Goal: Information Seeking & Learning: Find specific fact

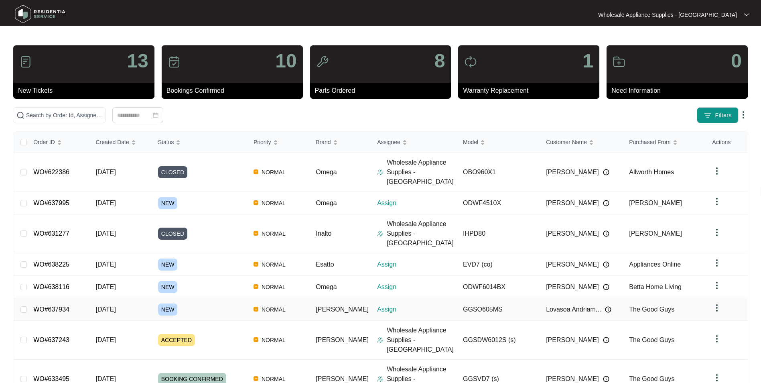
click at [108, 306] on span "[DATE]" at bounding box center [106, 309] width 20 height 7
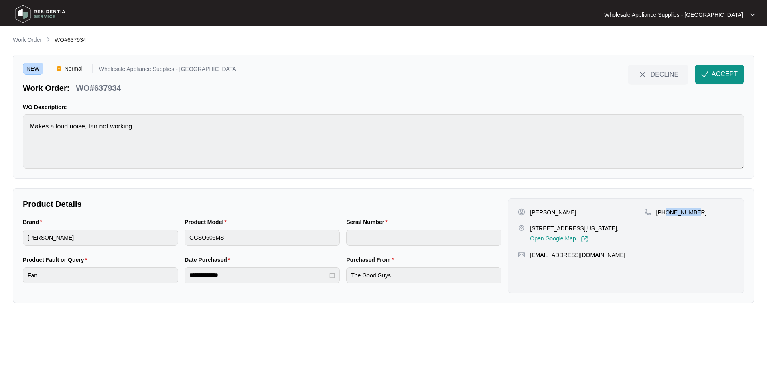
drag, startPoint x: 694, startPoint y: 212, endPoint x: 666, endPoint y: 216, distance: 28.0
click at [666, 216] on p "[PHONE_NUMBER]" at bounding box center [682, 212] width 51 height 8
copy p "424813731"
click at [691, 214] on p "[PHONE_NUMBER]" at bounding box center [682, 212] width 51 height 8
copy p "424813731"
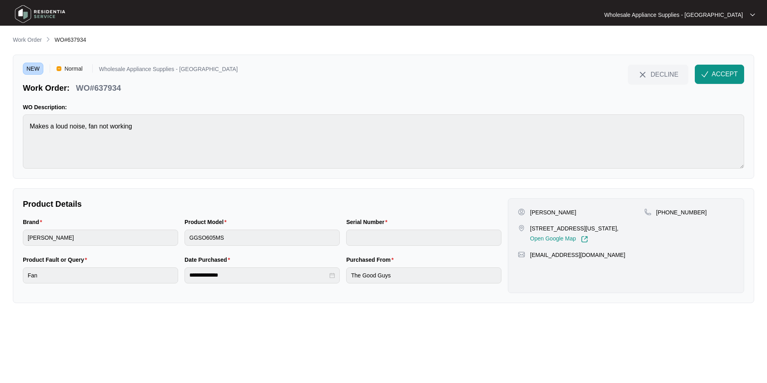
click at [563, 214] on p "[PERSON_NAME]" at bounding box center [553, 212] width 46 height 8
copy p "[PERSON_NAME]"
drag, startPoint x: 562, startPoint y: 227, endPoint x: 531, endPoint y: 230, distance: 31.8
click at [531, 230] on p "[STREET_ADDRESS][US_STATE]," at bounding box center [574, 228] width 88 height 8
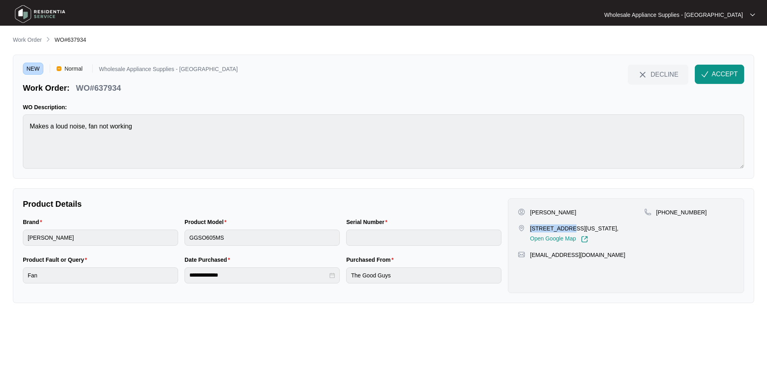
copy p "40 north cres"
drag, startPoint x: 603, startPoint y: 254, endPoint x: 530, endPoint y: 260, distance: 72.9
click at [530, 260] on div "Lovasoa Andriamora [STREET_ADDRESS][US_STATE], Open Google Map [PHONE_NUMBER] […" at bounding box center [626, 245] width 236 height 95
copy p "[EMAIL_ADDRESS][DOMAIN_NAME]"
click at [118, 88] on p "WO#637934" at bounding box center [98, 87] width 45 height 11
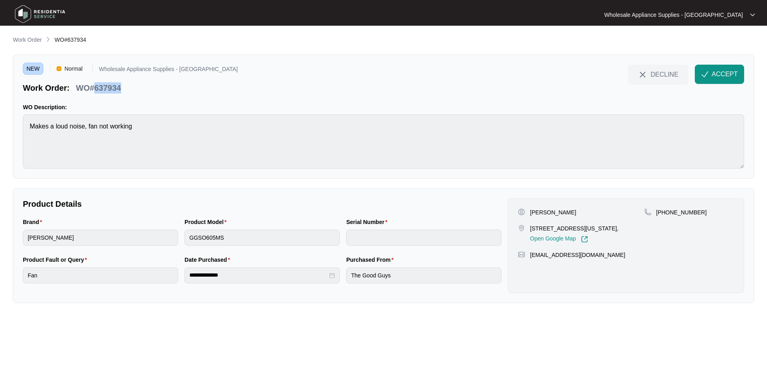
click at [118, 88] on p "WO#637934" at bounding box center [98, 87] width 45 height 11
copy p "637934"
click at [178, 238] on div "Brand [PERSON_NAME] Product Model GGSO605MS Serial Number" at bounding box center [262, 237] width 485 height 38
click at [705, 74] on img "button" at bounding box center [705, 74] width 7 height 7
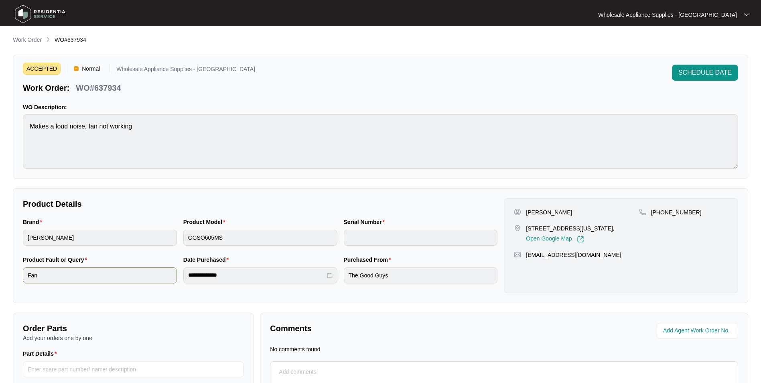
click at [156, 277] on div "**********" at bounding box center [260, 274] width 481 height 38
click at [395, 75] on div "ACCEPTED Normal Wholesale Appliance Supplies - [GEOGRAPHIC_DATA] Work Order: WO…" at bounding box center [381, 79] width 716 height 29
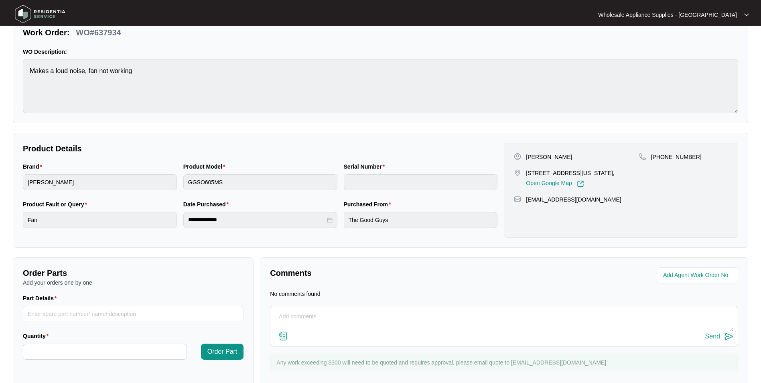
scroll to position [74, 0]
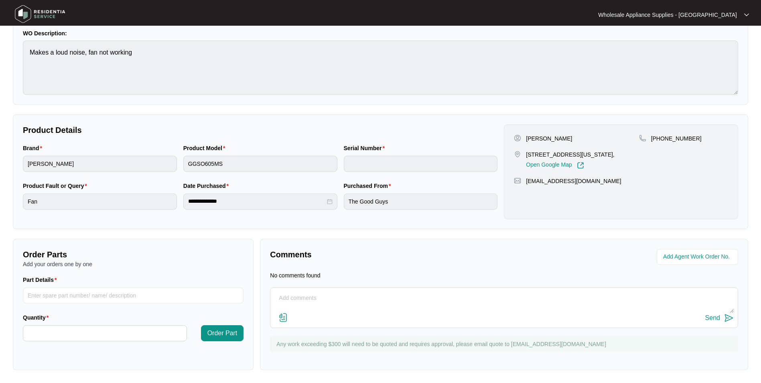
click at [291, 302] on textarea at bounding box center [505, 302] width 460 height 21
type textarea "Can I get an exploded view please."
click at [726, 317] on img at bounding box center [729, 318] width 10 height 10
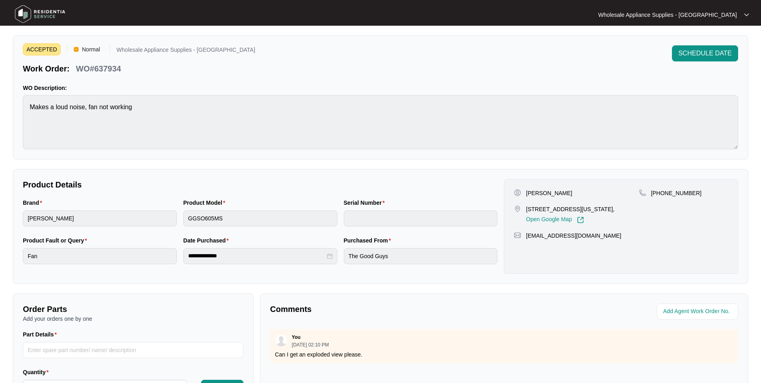
scroll to position [0, 0]
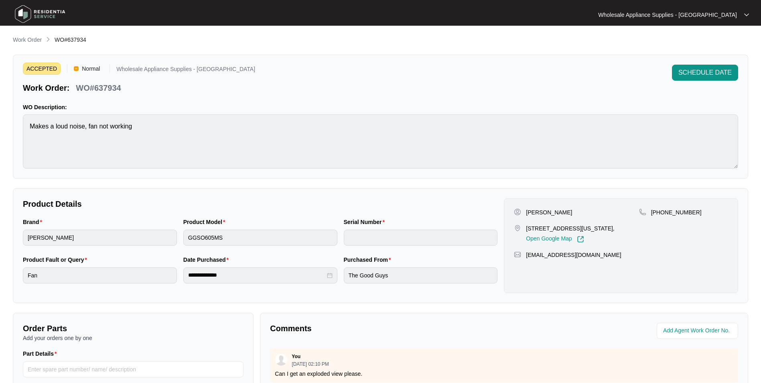
click at [47, 14] on img at bounding box center [40, 14] width 56 height 24
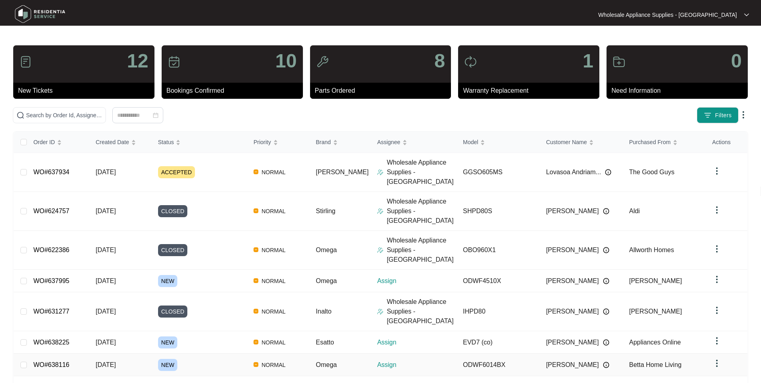
click at [112, 361] on span "[DATE]" at bounding box center [106, 364] width 20 height 7
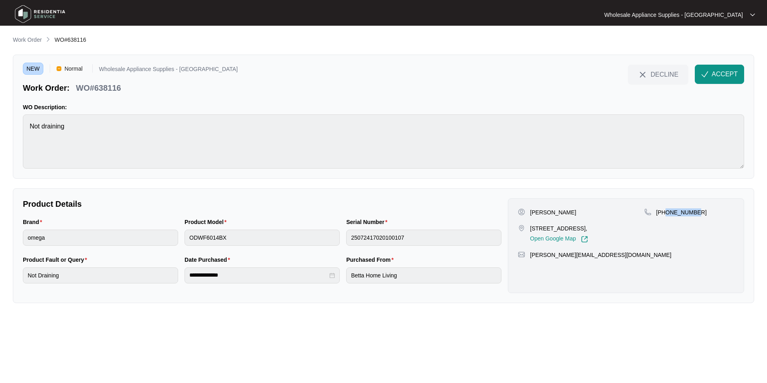
drag, startPoint x: 698, startPoint y: 215, endPoint x: 666, endPoint y: 218, distance: 31.5
click at [666, 218] on div "[PHONE_NUMBER]" at bounding box center [690, 225] width 90 height 35
copy p "402439666"
click at [559, 213] on p "[PERSON_NAME]" at bounding box center [553, 212] width 46 height 8
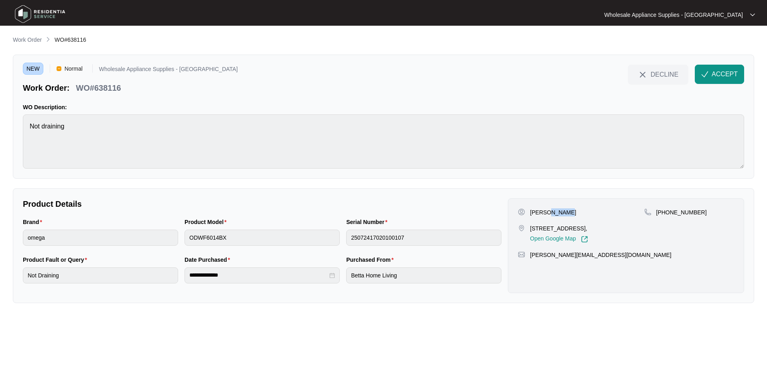
copy p "[PERSON_NAME]"
drag, startPoint x: 588, startPoint y: 227, endPoint x: 532, endPoint y: 227, distance: 55.8
click at [532, 227] on p "[STREET_ADDRESS]," at bounding box center [559, 228] width 58 height 8
copy p "44 Ocean View Parade"
drag, startPoint x: 614, startPoint y: 264, endPoint x: 531, endPoint y: 266, distance: 83.5
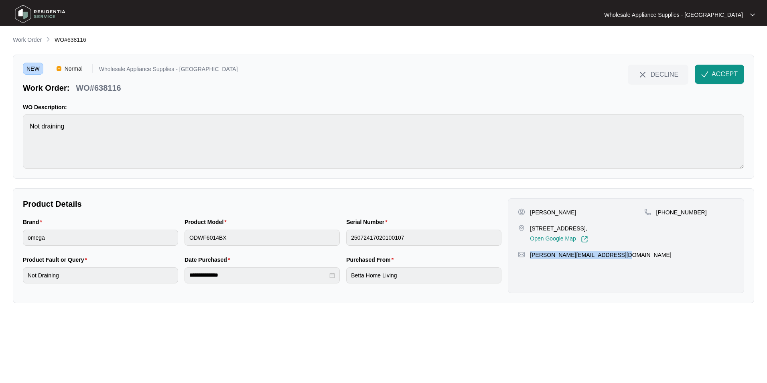
click at [531, 259] on div "[PERSON_NAME][EMAIL_ADDRESS][DOMAIN_NAME]" at bounding box center [626, 255] width 216 height 8
copy p "[PERSON_NAME][EMAIL_ADDRESS][DOMAIN_NAME]"
click at [339, 238] on div "Brand omega Product Model ODWF6014BX Serial Number 25072417020100107" at bounding box center [262, 237] width 485 height 38
click at [153, 276] on div "**********" at bounding box center [262, 274] width 485 height 38
click at [707, 75] on img "button" at bounding box center [705, 74] width 7 height 7
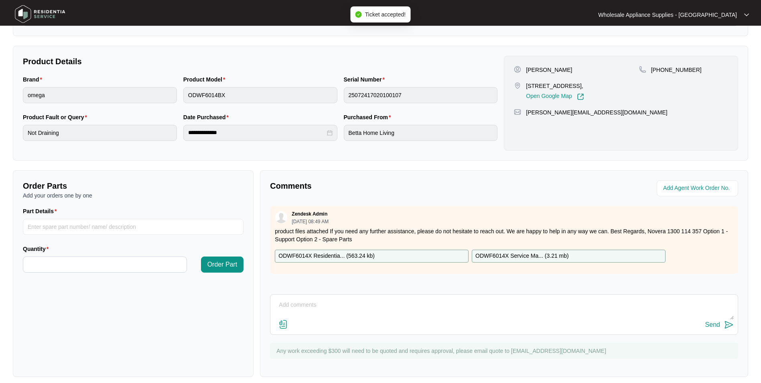
scroll to position [150, 0]
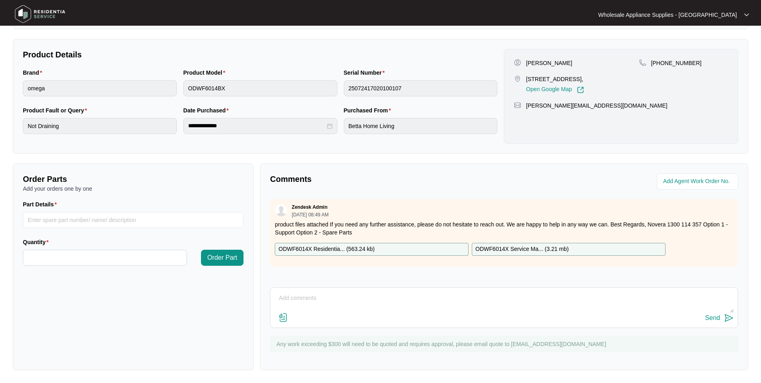
click at [350, 250] on p "ODWF6014X Residentia... ( 563.24 kb )" at bounding box center [327, 249] width 96 height 9
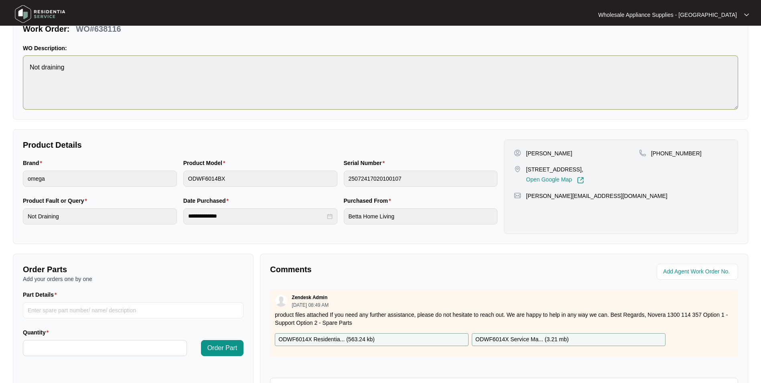
scroll to position [0, 0]
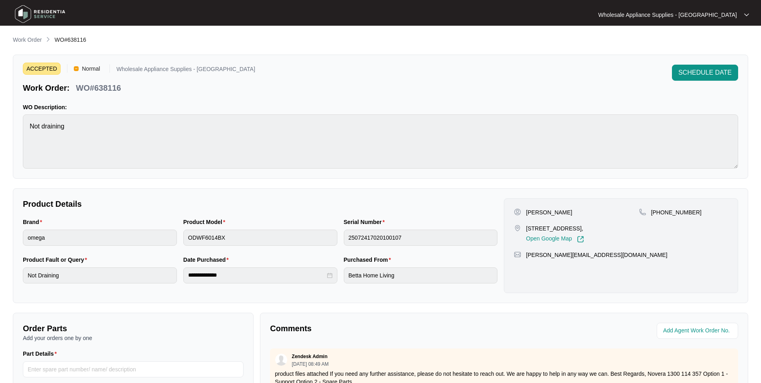
click at [105, 87] on p "WO#638116" at bounding box center [98, 87] width 45 height 11
drag, startPoint x: 535, startPoint y: 31, endPoint x: 516, endPoint y: 31, distance: 19.3
click at [535, 31] on main "**********" at bounding box center [380, 266] width 761 height 532
click at [48, 18] on img at bounding box center [40, 14] width 56 height 24
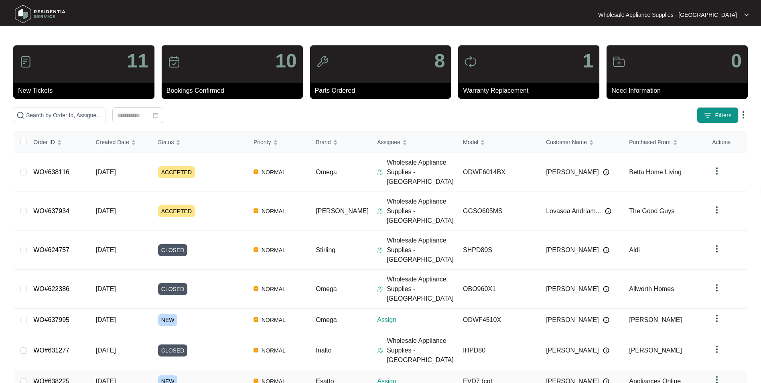
click at [112, 378] on span "[DATE]" at bounding box center [106, 381] width 20 height 7
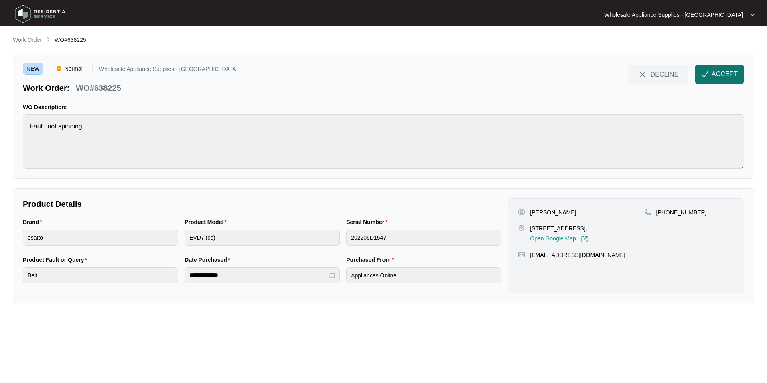
click at [706, 74] on img "button" at bounding box center [705, 74] width 7 height 7
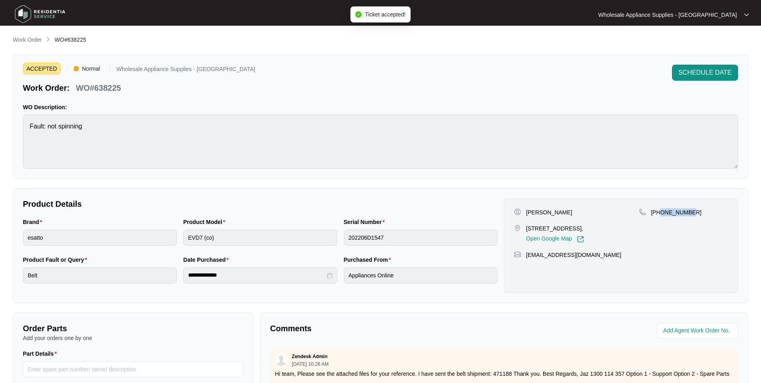
drag, startPoint x: 692, startPoint y: 212, endPoint x: 662, endPoint y: 216, distance: 30.5
click at [662, 216] on div "[PHONE_NUMBER]" at bounding box center [683, 225] width 89 height 35
drag, startPoint x: 558, startPoint y: 229, endPoint x: 527, endPoint y: 228, distance: 30.9
click at [527, 228] on p "[STREET_ADDRESS]," at bounding box center [555, 228] width 58 height 8
click at [106, 89] on p "WO#638225" at bounding box center [98, 87] width 45 height 11
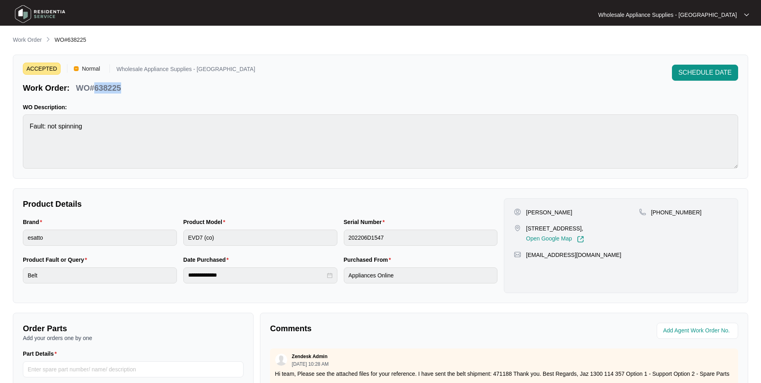
click at [107, 89] on p "WO#638225" at bounding box center [98, 87] width 45 height 11
click at [105, 89] on p "WO#638225" at bounding box center [98, 87] width 45 height 11
click at [106, 88] on p "WO#638225" at bounding box center [98, 87] width 45 height 11
click at [167, 237] on div "Brand esatto Product Model EVD7 (co) Serial Number 202206D1547" at bounding box center [260, 237] width 481 height 38
click at [164, 240] on div "Brand esatto Product Model EVD7 (co) Serial Number 202206D1547" at bounding box center [260, 237] width 481 height 38
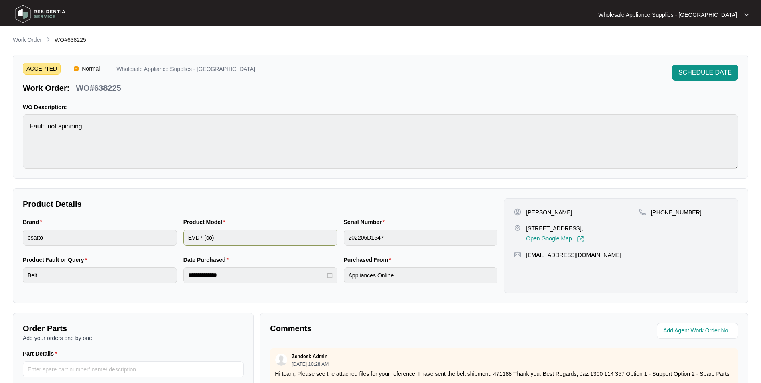
click at [322, 239] on div "Brand esatto Product Model EVD7 (co) Serial Number 202206D1547" at bounding box center [260, 237] width 481 height 38
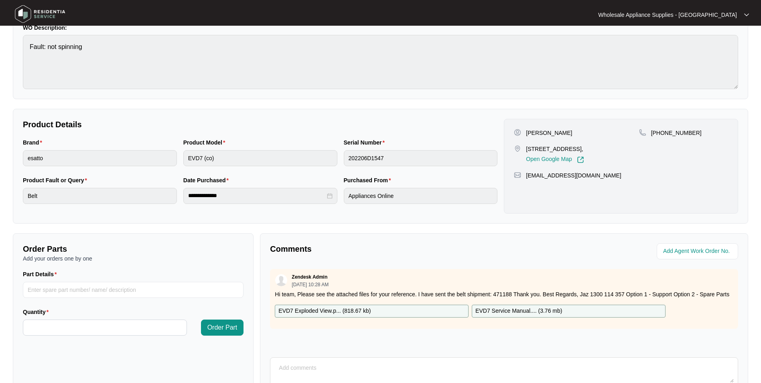
scroll to position [80, 0]
drag, startPoint x: 512, startPoint y: 293, endPoint x: 418, endPoint y: 297, distance: 94.0
click at [418, 297] on p "Hi team, Please see the attached files for your reference. I have sent the belt…" at bounding box center [504, 293] width 459 height 8
click at [128, 197] on div "**********" at bounding box center [260, 194] width 481 height 38
click at [329, 315] on p "EVD7 Exploded View.p... ( 818.67 kb )" at bounding box center [325, 310] width 92 height 9
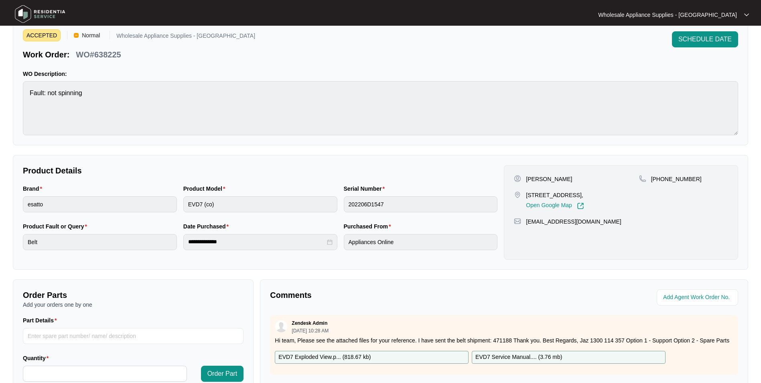
scroll to position [0, 0]
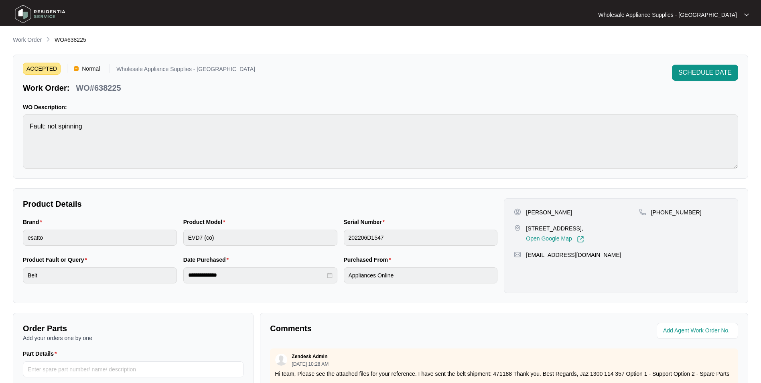
click at [32, 14] on img at bounding box center [40, 14] width 56 height 24
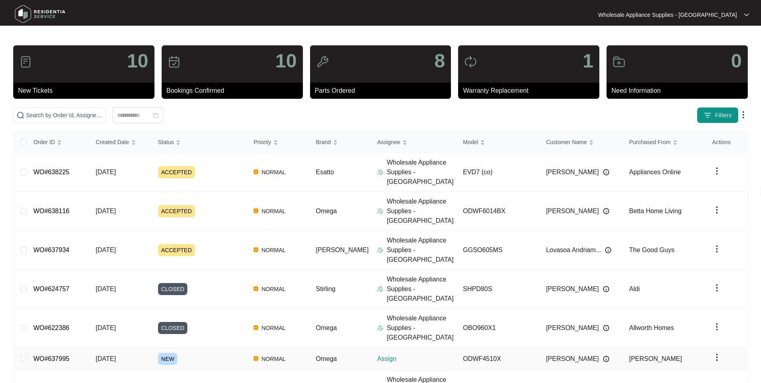
click at [113, 355] on span "[DATE]" at bounding box center [106, 358] width 20 height 7
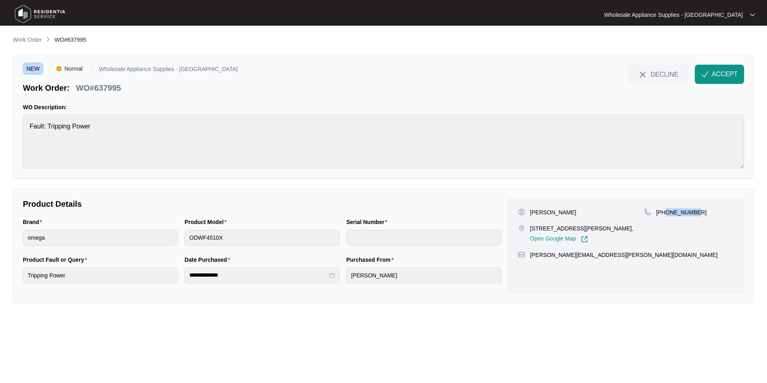
drag, startPoint x: 694, startPoint y: 212, endPoint x: 666, endPoint y: 217, distance: 28.3
click at [666, 217] on div "[PHONE_NUMBER]" at bounding box center [690, 225] width 90 height 35
click at [560, 212] on p "[PERSON_NAME]" at bounding box center [553, 212] width 46 height 8
drag, startPoint x: 565, startPoint y: 228, endPoint x: 531, endPoint y: 228, distance: 34.1
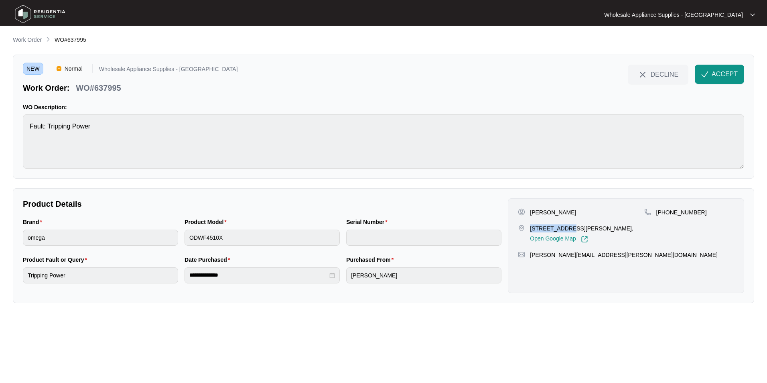
click at [531, 228] on p "[STREET_ADDRESS][PERSON_NAME]," at bounding box center [582, 228] width 104 height 8
drag, startPoint x: 606, startPoint y: 252, endPoint x: 531, endPoint y: 259, distance: 75.0
click at [531, 259] on div "[PERSON_NAME] [STREET_ADDRESS][PERSON_NAME], Open Google Map [PHONE_NUMBER] [PE…" at bounding box center [626, 245] width 236 height 95
click at [104, 86] on p "WO#637995" at bounding box center [98, 87] width 45 height 11
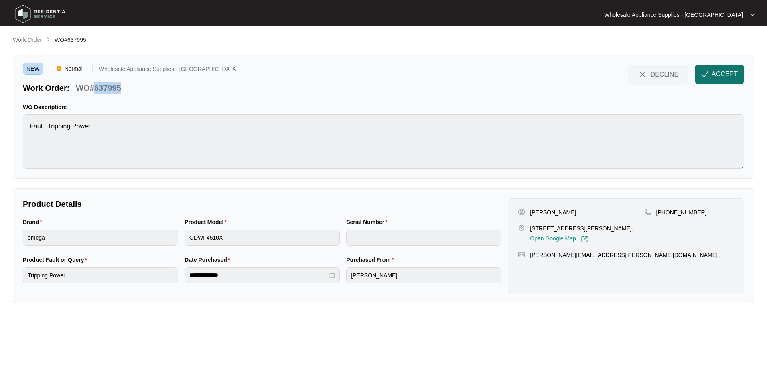
click at [707, 75] on img "button" at bounding box center [705, 74] width 7 height 7
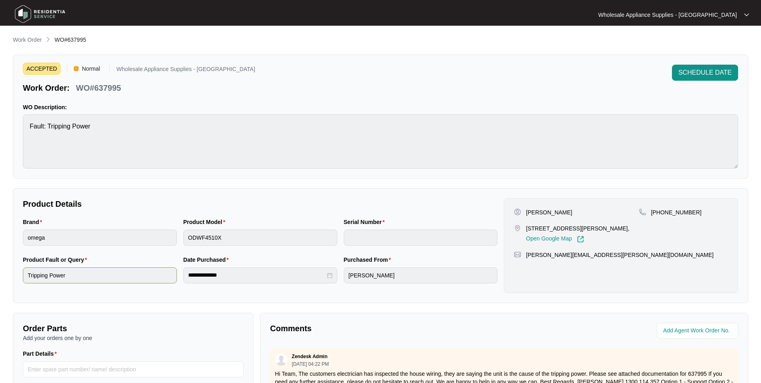
click at [159, 279] on div "**********" at bounding box center [260, 274] width 481 height 38
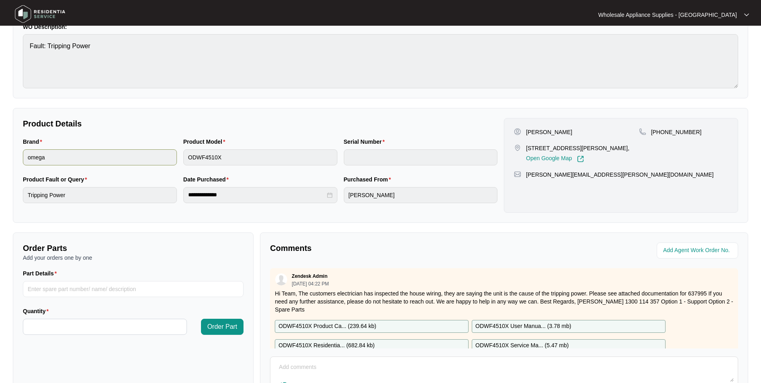
click at [169, 155] on div "Brand omega Product Model ODWF4510X Serial Number" at bounding box center [260, 156] width 481 height 38
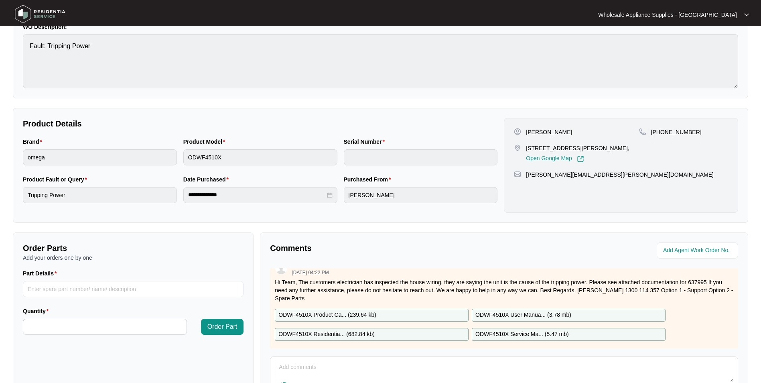
scroll to position [21, 0]
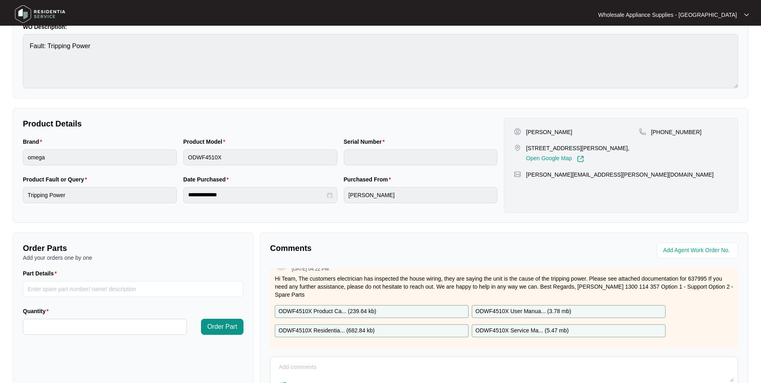
click at [359, 326] on p "ODWF4510X Residentia... ( 682.84 kb )" at bounding box center [327, 330] width 96 height 9
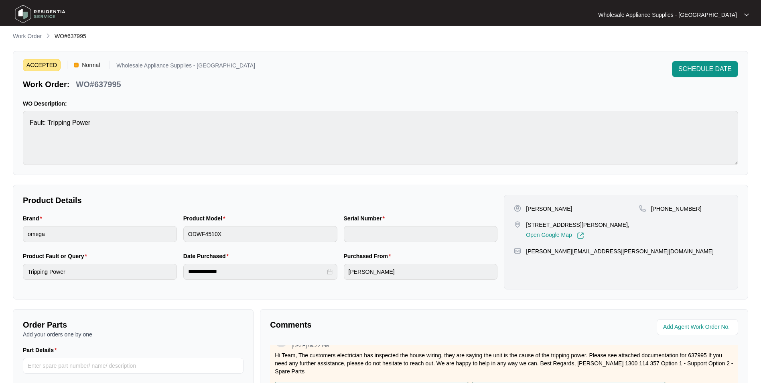
scroll to position [0, 0]
